Goal: Contribute content

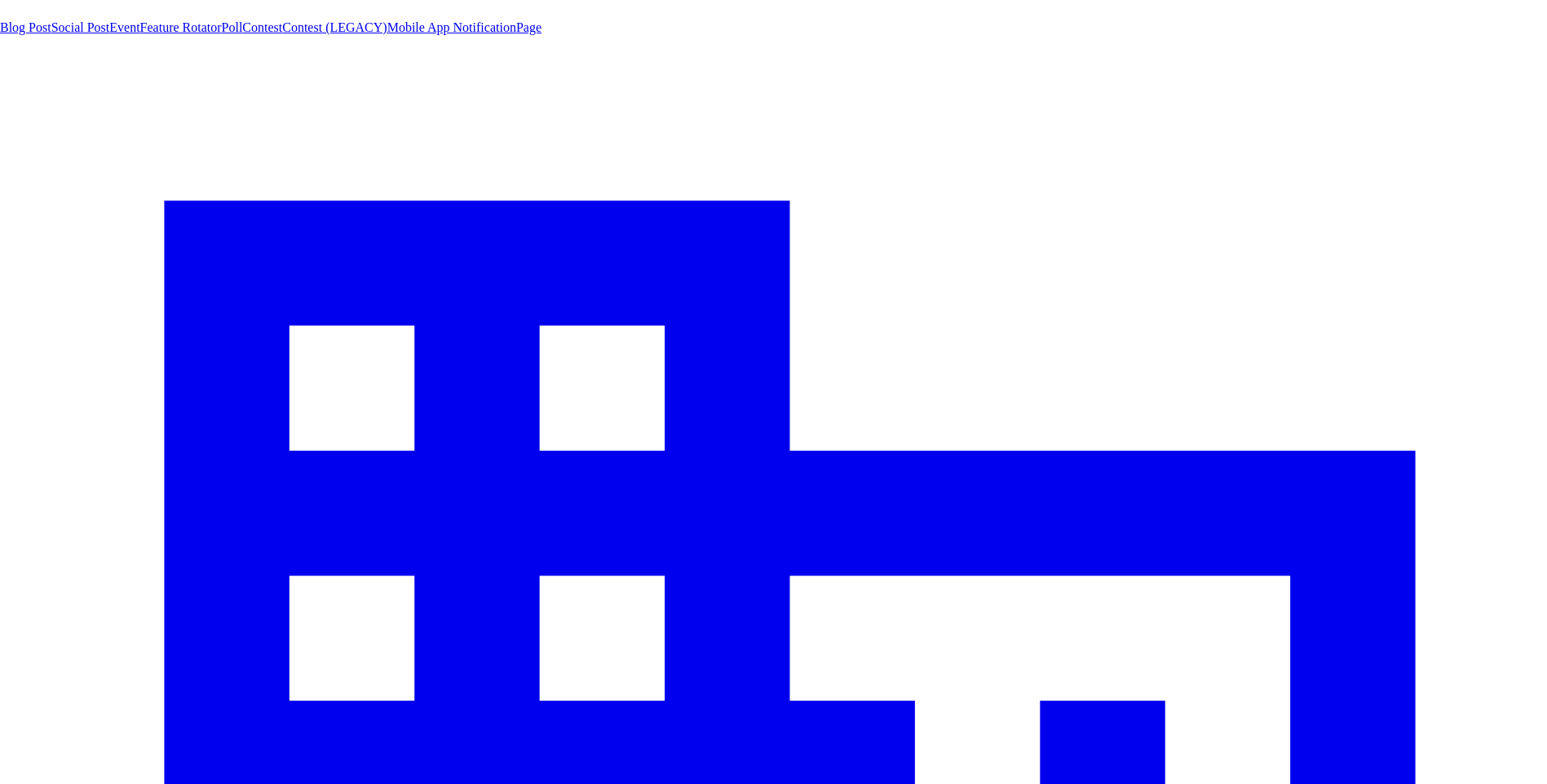
drag, startPoint x: 0, startPoint y: 0, endPoint x: 132, endPoint y: 12, distance: 132.5
click at [110, 35] on span "Social Post" at bounding box center [80, 28] width 58 height 14
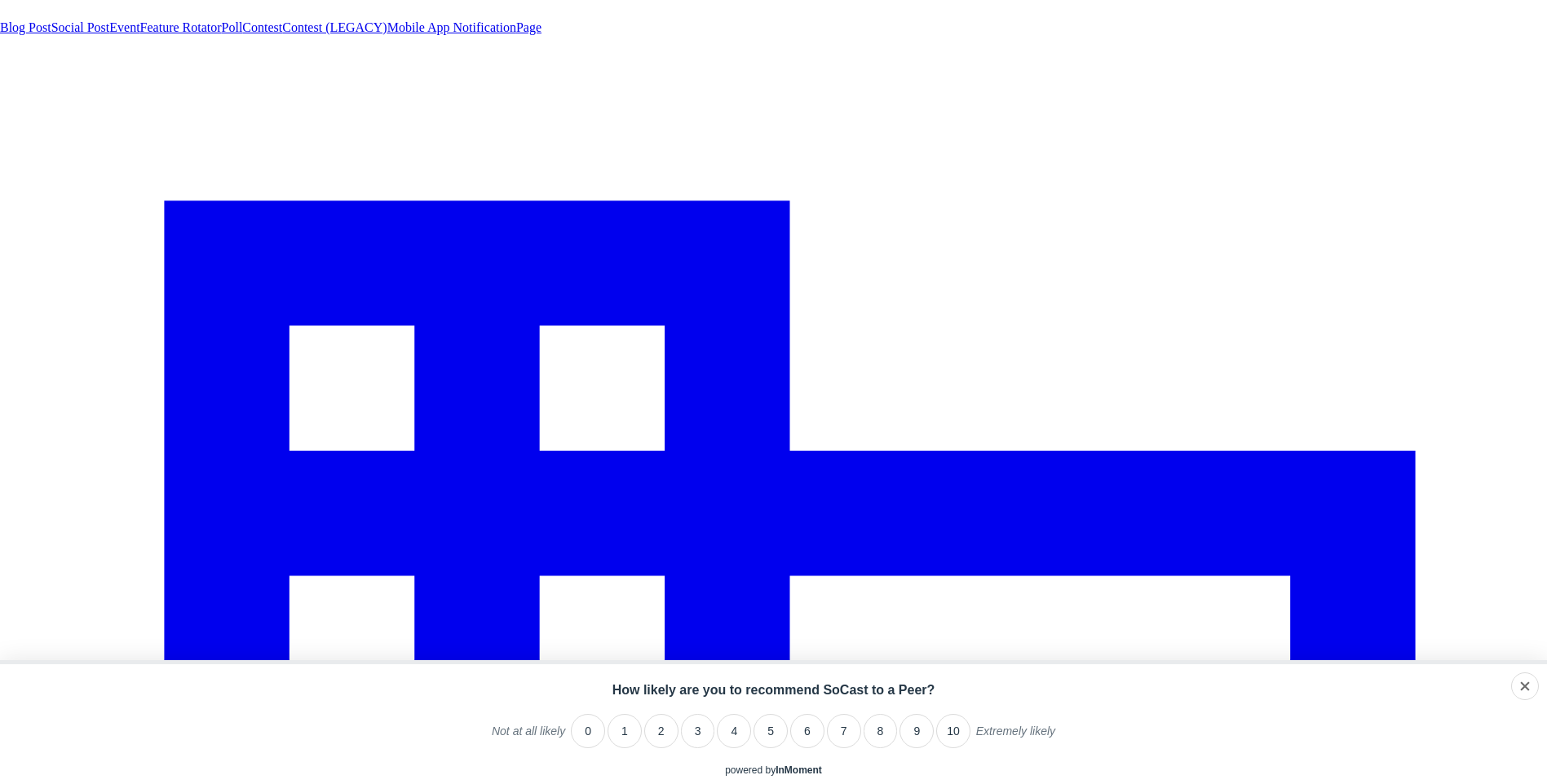
drag, startPoint x: 581, startPoint y: 289, endPoint x: 119, endPoint y: 517, distance: 515.2
click at [110, 35] on span "Social Post" at bounding box center [80, 28] width 58 height 14
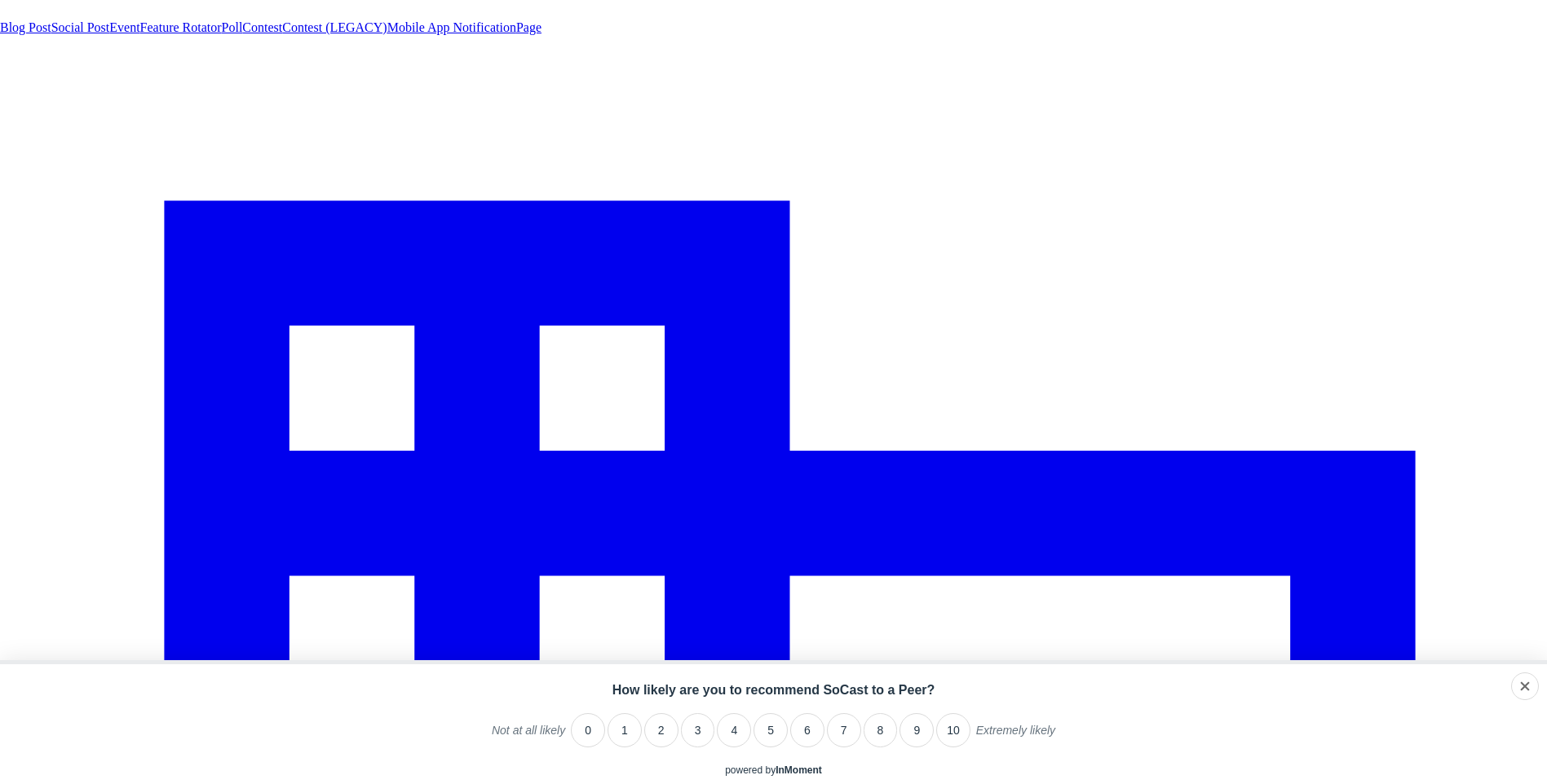
click at [106, 35] on span "Social Post" at bounding box center [80, 28] width 58 height 14
click at [110, 35] on span "Social Post" at bounding box center [80, 28] width 58 height 14
click at [106, 35] on link "Social Post" at bounding box center [80, 28] width 58 height 14
